Goal: Task Accomplishment & Management: Use online tool/utility

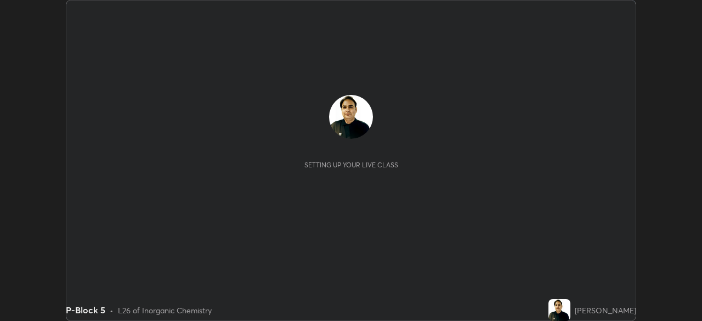
scroll to position [321, 702]
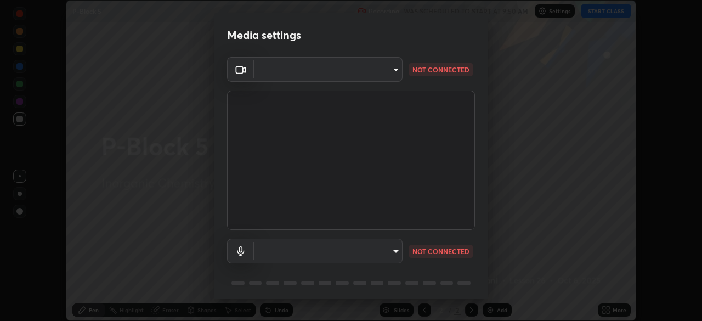
type input "495e9aafafa99ab02b2630cd73316b4ffac4e6b0a44c495734db4bb24564e739"
click at [389, 255] on body "Erase all P-Block 5 Recording WAS SCHEDULED TO START AT 9:50 AM Settings START …" at bounding box center [351, 160] width 702 height 321
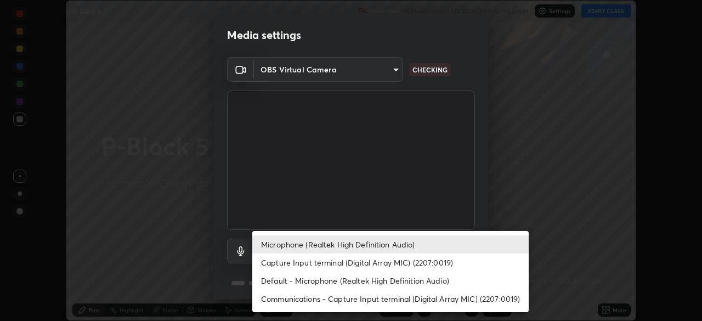
click at [402, 252] on li "Microphone (Realtek High Definition Audio)" at bounding box center [390, 244] width 277 height 18
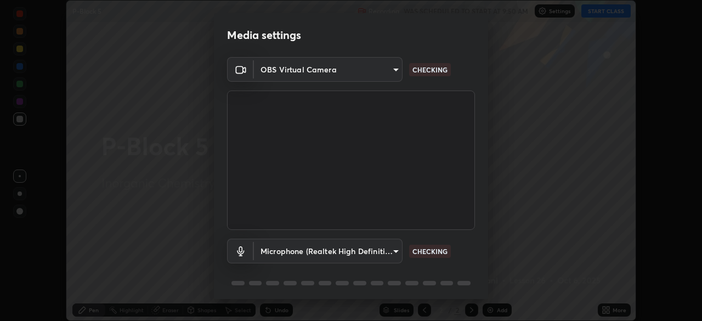
click at [391, 253] on body "Erase all P-Block 5 Recording WAS SCHEDULED TO START AT 9:50 AM Settings START …" at bounding box center [351, 160] width 702 height 321
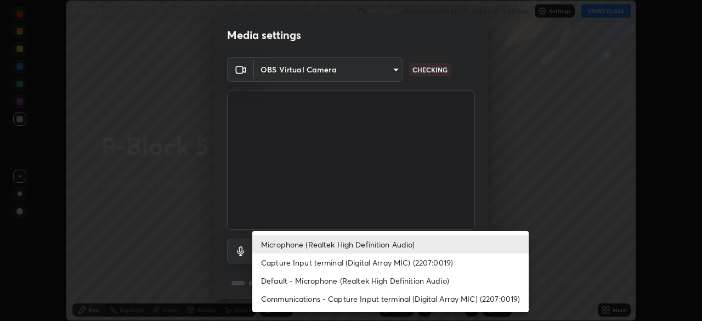
click at [393, 284] on li "Default - Microphone (Realtek High Definition Audio)" at bounding box center [390, 281] width 277 height 18
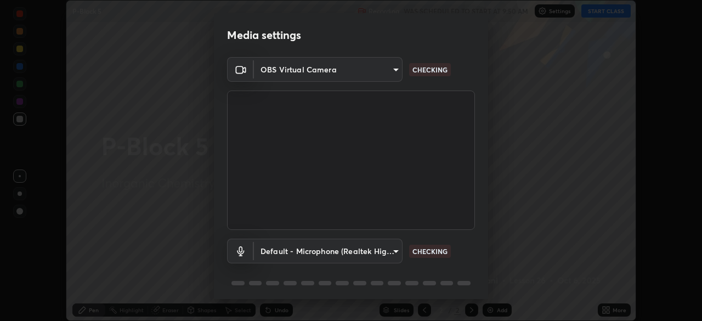
scroll to position [39, 0]
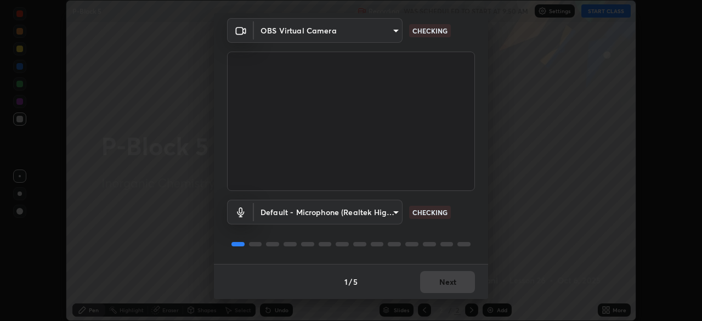
click at [391, 216] on body "Erase all P-Block 5 Recording WAS SCHEDULED TO START AT 9:50 AM Settings START …" at bounding box center [351, 160] width 702 height 321
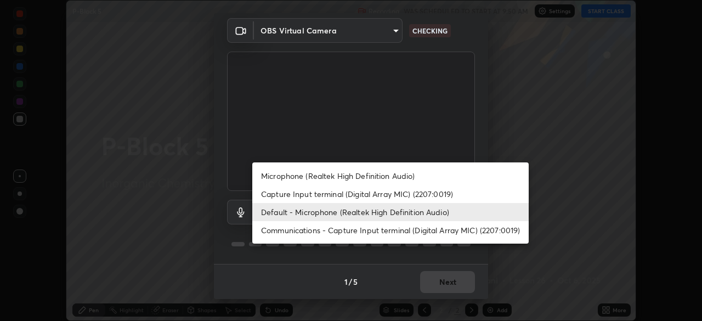
click at [396, 176] on li "Microphone (Realtek High Definition Audio)" at bounding box center [390, 176] width 277 height 18
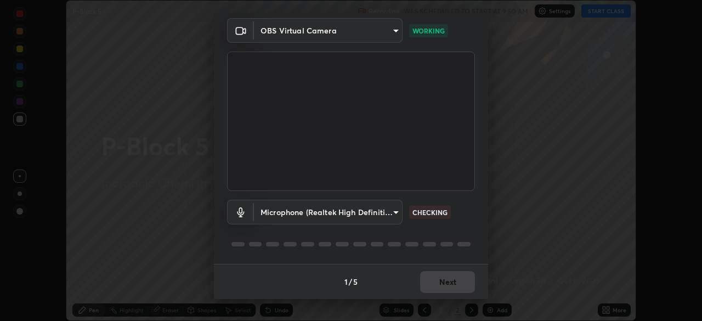
click at [381, 222] on body "Erase all P-Block 5 Recording WAS SCHEDULED TO START AT 9:50 AM Settings START …" at bounding box center [351, 160] width 702 height 321
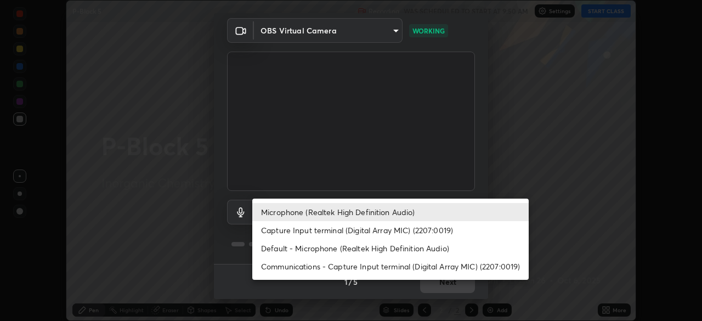
click at [381, 252] on li "Default - Microphone (Realtek High Definition Audio)" at bounding box center [390, 248] width 277 height 18
type input "default"
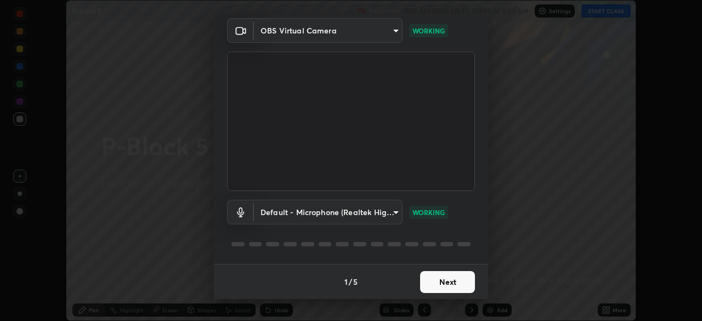
click at [458, 287] on button "Next" at bounding box center [447, 282] width 55 height 22
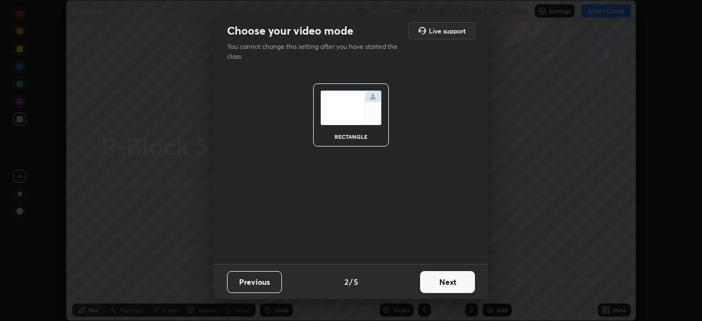
scroll to position [0, 0]
click at [460, 278] on button "Next" at bounding box center [447, 282] width 55 height 22
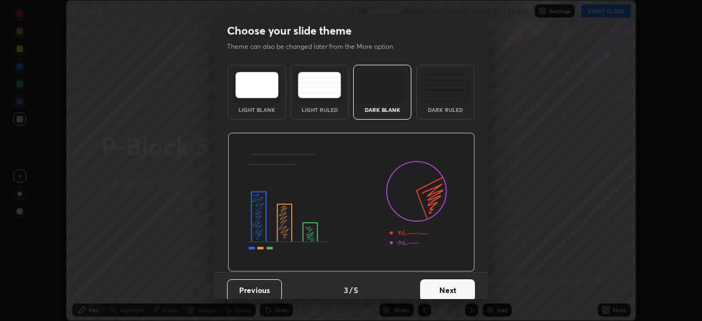
click at [466, 286] on button "Next" at bounding box center [447, 290] width 55 height 22
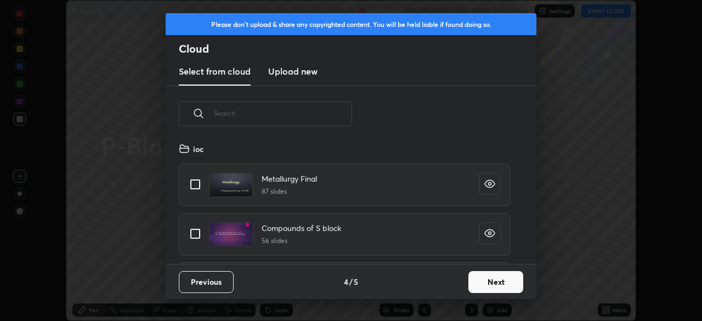
scroll to position [122, 352]
click at [315, 116] on input "text" at bounding box center [283, 113] width 138 height 47
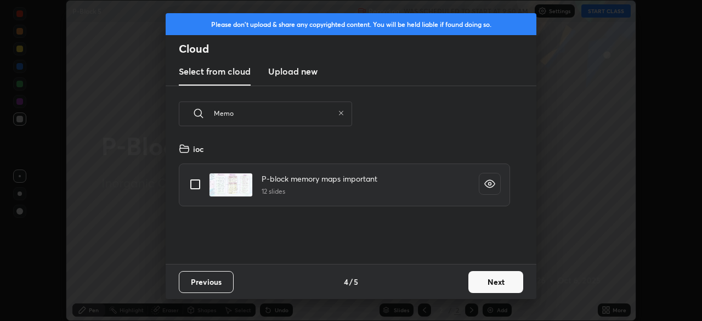
type input "Memo"
click at [200, 185] on input "grid" at bounding box center [195, 184] width 23 height 23
checkbox input "true"
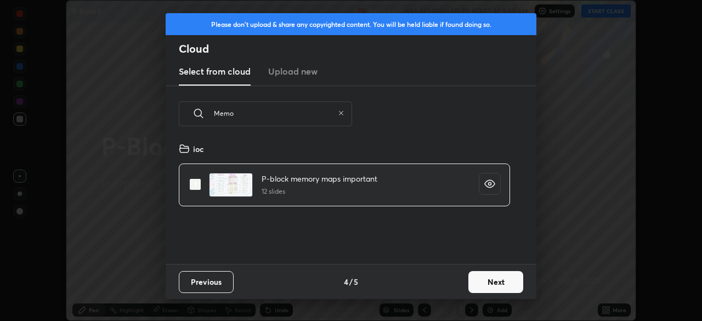
click at [514, 281] on button "Next" at bounding box center [496, 282] width 55 height 22
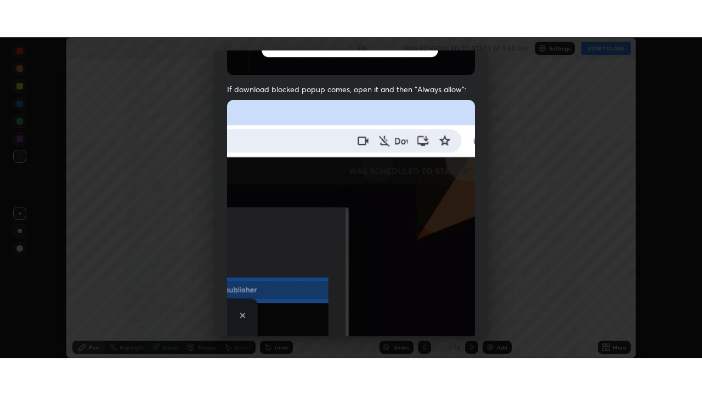
scroll to position [263, 0]
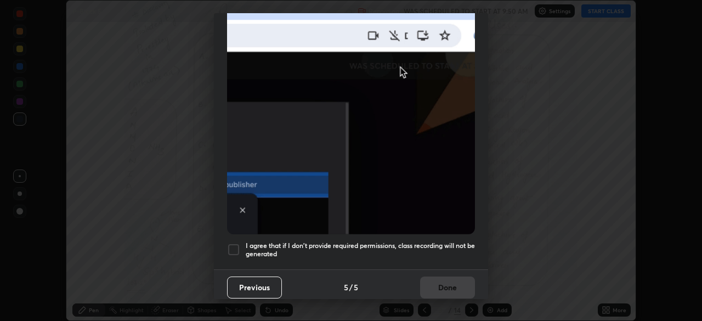
click at [238, 245] on div at bounding box center [233, 249] width 13 height 13
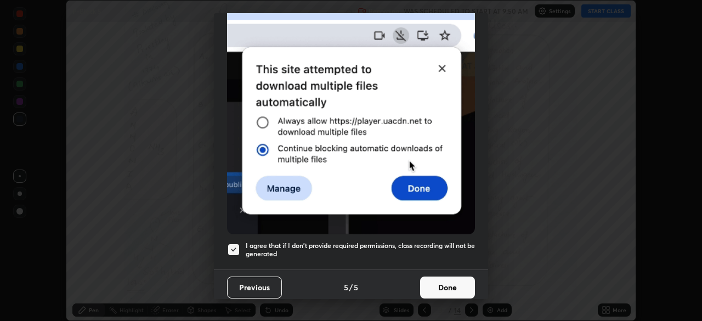
click at [454, 282] on button "Done" at bounding box center [447, 288] width 55 height 22
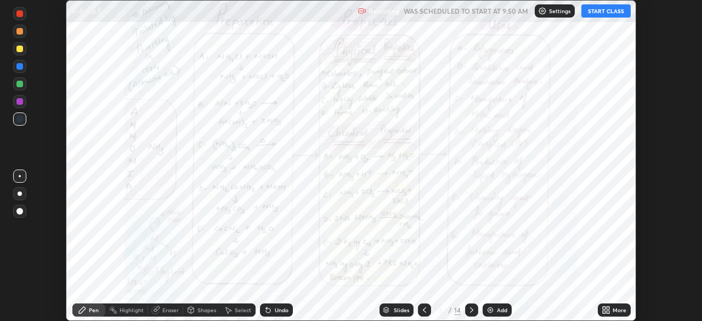
click at [428, 308] on div at bounding box center [424, 309] width 13 height 13
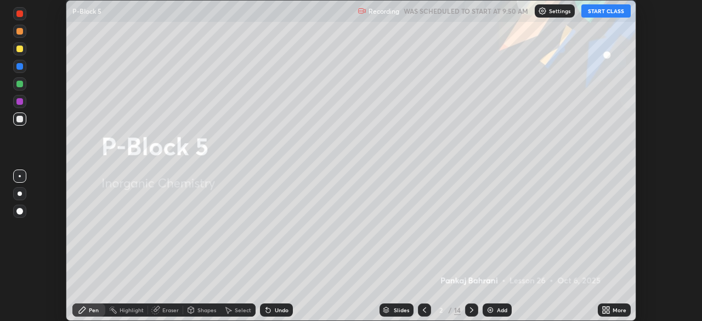
click at [616, 308] on div "More" at bounding box center [620, 309] width 14 height 5
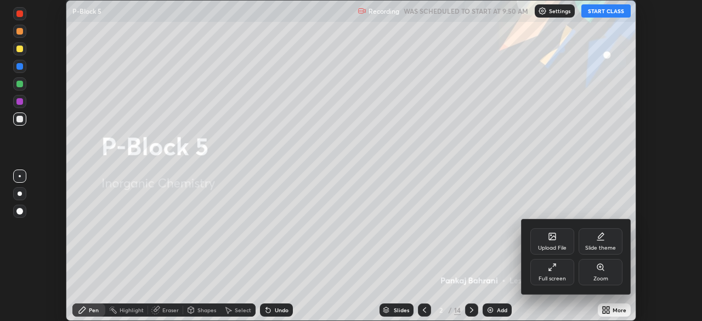
click at [559, 269] on div "Full screen" at bounding box center [553, 272] width 44 height 26
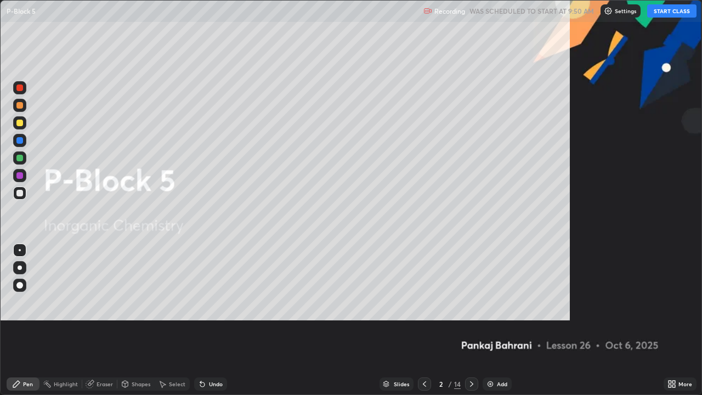
scroll to position [395, 702]
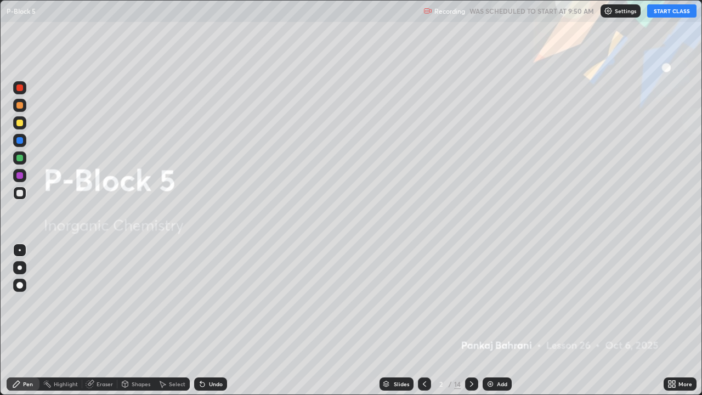
click at [673, 15] on button "START CLASS" at bounding box center [671, 10] width 49 height 13
click at [498, 320] on div "Add" at bounding box center [502, 383] width 10 height 5
